Goal: Register for event/course

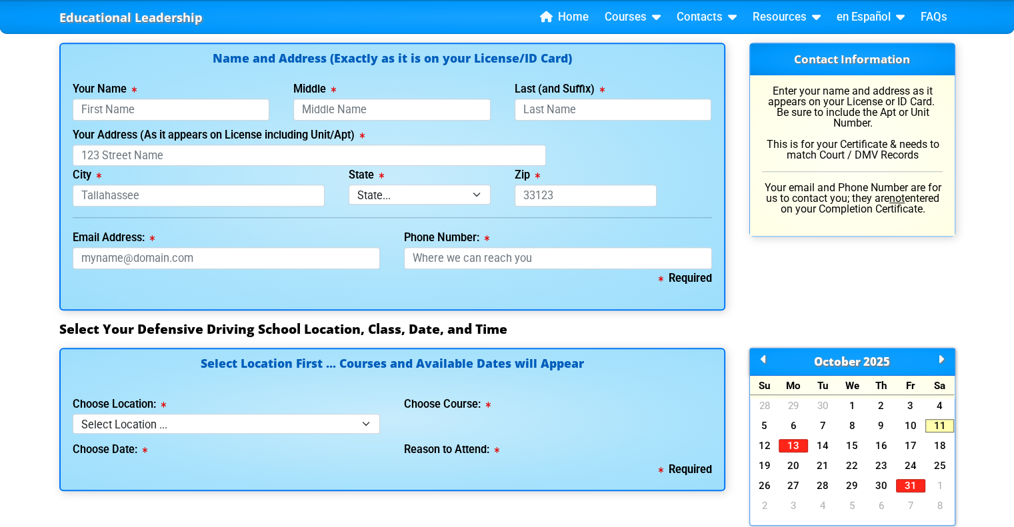
scroll to position [1066, 0]
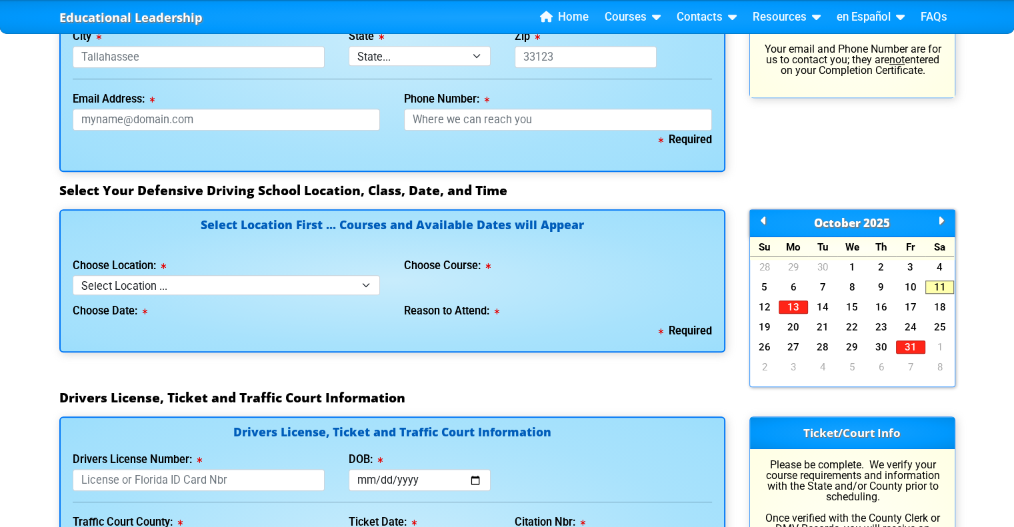
click at [137, 300] on div "Choose Date:" at bounding box center [227, 308] width 308 height 27
click at [277, 271] on div "Choose Location: Select Location ... Tampa Orlando Kissimmee Tampa - en español…" at bounding box center [227, 276] width 308 height 38
click at [285, 290] on select "Select Location ... Tampa Orlando Kissimmee [GEOGRAPHIC_DATA] - en español [GEO…" at bounding box center [227, 284] width 308 height 19
select select "2"
click at [73, 281] on select "Select Location ... Tampa Orlando Kissimmee [GEOGRAPHIC_DATA] - en español [GEO…" at bounding box center [227, 284] width 308 height 19
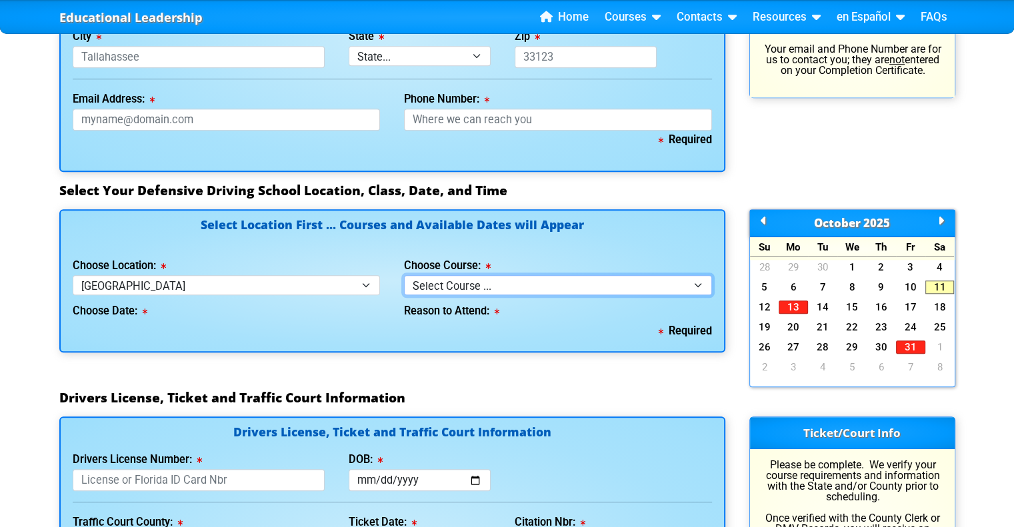
click at [552, 290] on select "Select Course ... 4 Hour BDI Class (Basic Course & TCAC) 4 Hour Under 25 Class …" at bounding box center [558, 284] width 308 height 19
select select "1"
click at [404, 281] on select "Select Course ... 4 Hour BDI Class (Basic Course & TCAC) 4 Hour Under 25 Class …" at bounding box center [558, 284] width 308 height 19
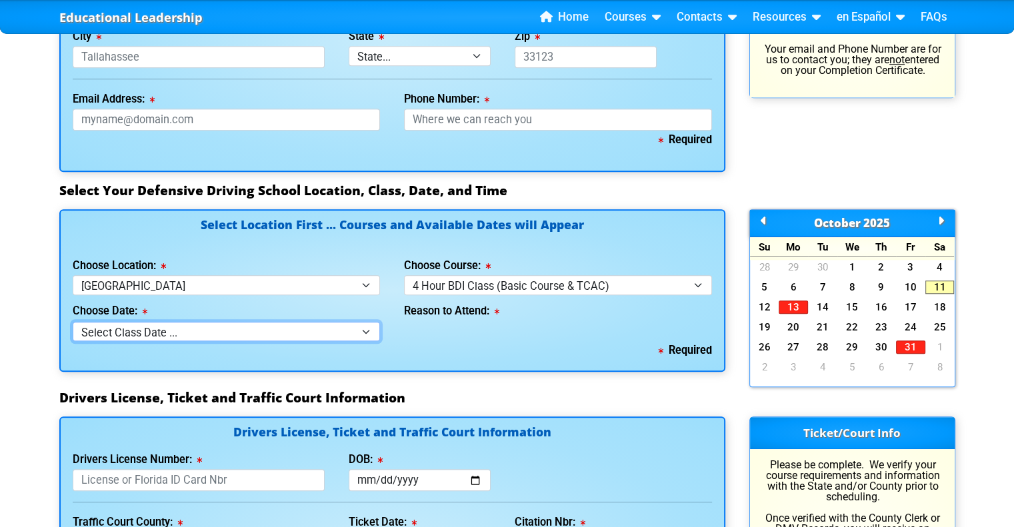
click at [159, 333] on select "Select Class Date ... [DATE] -- (Closed - Class Full) [DATE] -- ([DATE] from 9:…" at bounding box center [227, 331] width 308 height 19
select select "[DATE], 3"
click at [73, 327] on select "Select Class Date ... [DATE] -- (Closed - Class Full) [DATE] -- ([DATE] from 9:…" at bounding box center [227, 331] width 308 height 19
select select
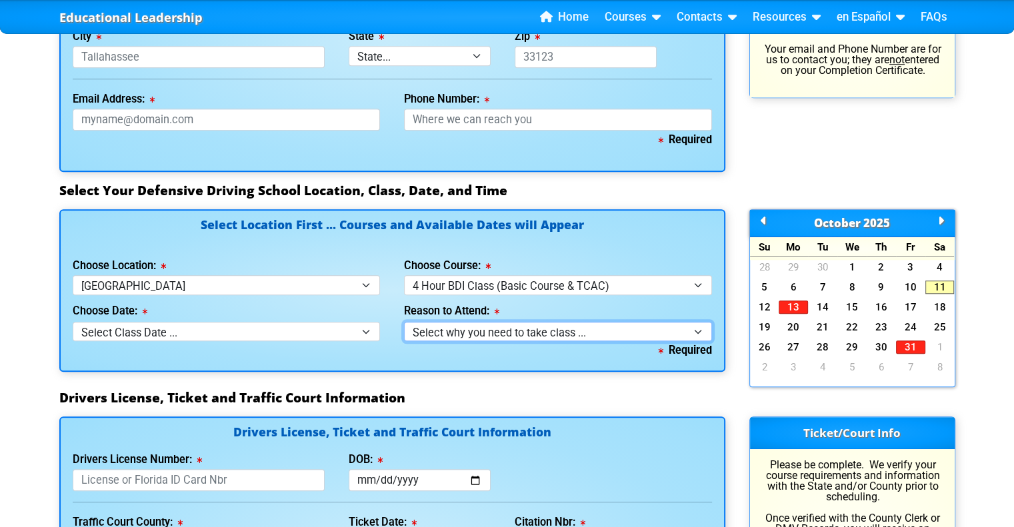
click at [501, 330] on select "Select why you need to take class ... Election for Traffic Ticket (No Points) C…" at bounding box center [558, 331] width 308 height 19
drag, startPoint x: 337, startPoint y: 243, endPoint x: 364, endPoint y: 248, distance: 27.7
click at [337, 243] on h4 "Select Location First ... Courses and Available Dates will Appear" at bounding box center [392, 232] width 639 height 27
click at [514, 303] on div "Reason to Attend: Select why you need to take class ... Election for Traffic Ti…" at bounding box center [558, 318] width 308 height 46
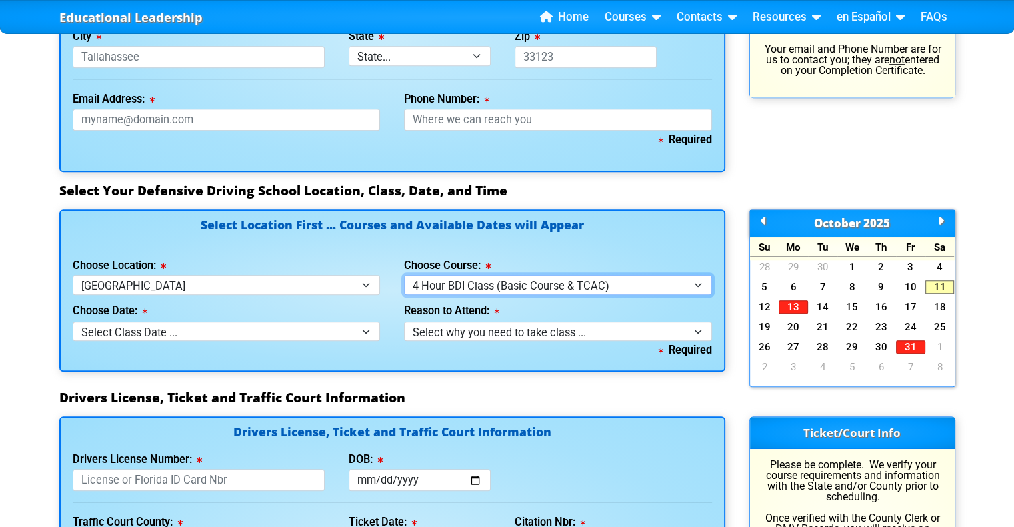
click at [520, 295] on select "Select Course ... 4 Hour BDI Class (Basic Course & TCAC) 4 Hour Under 25 Class …" at bounding box center [558, 284] width 308 height 19
select select "3"
click at [404, 281] on select "Select Course ... 4 Hour BDI Class (Basic Course & TCAC) 4 Hour Under 25 Class …" at bounding box center [558, 284] width 308 height 19
select select
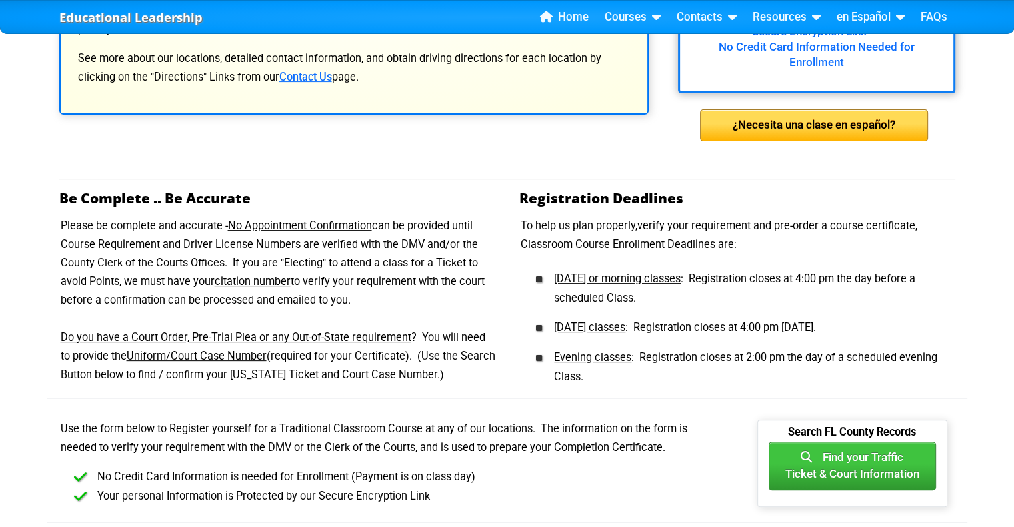
scroll to position [133, 0]
